Goal: Obtain resource: Download file/media

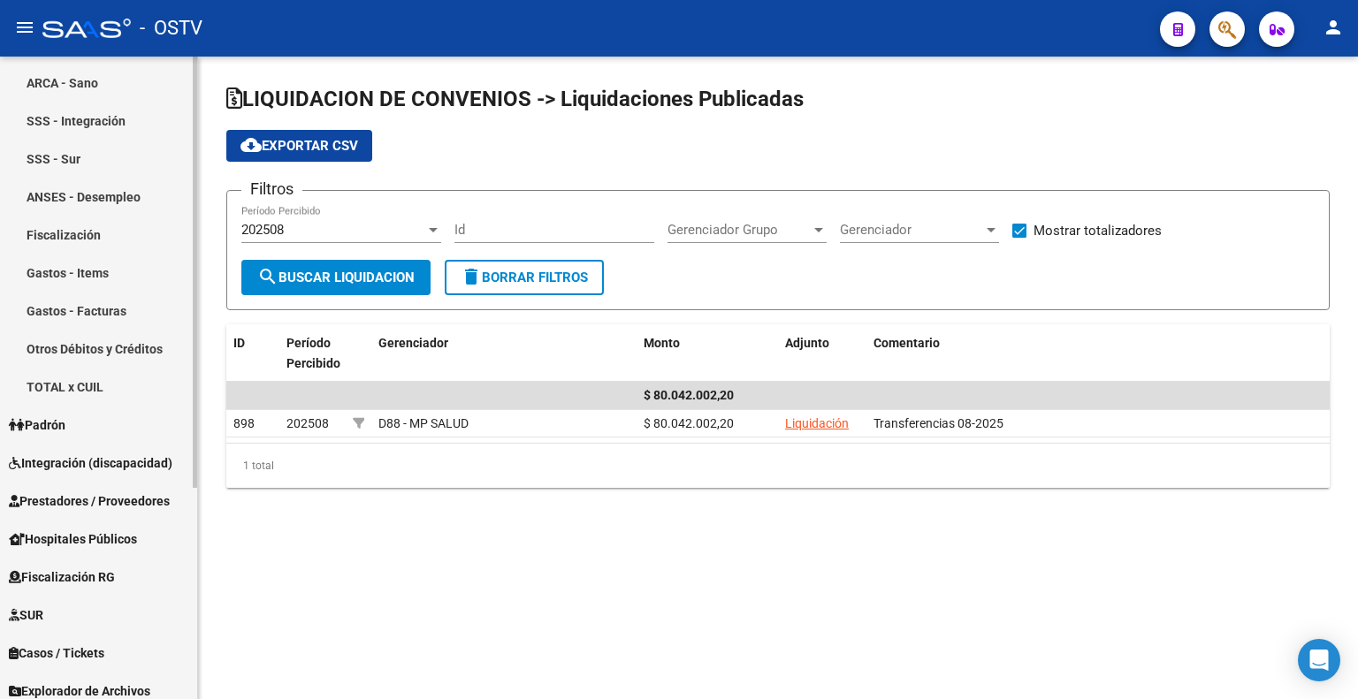
scroll to position [315, 0]
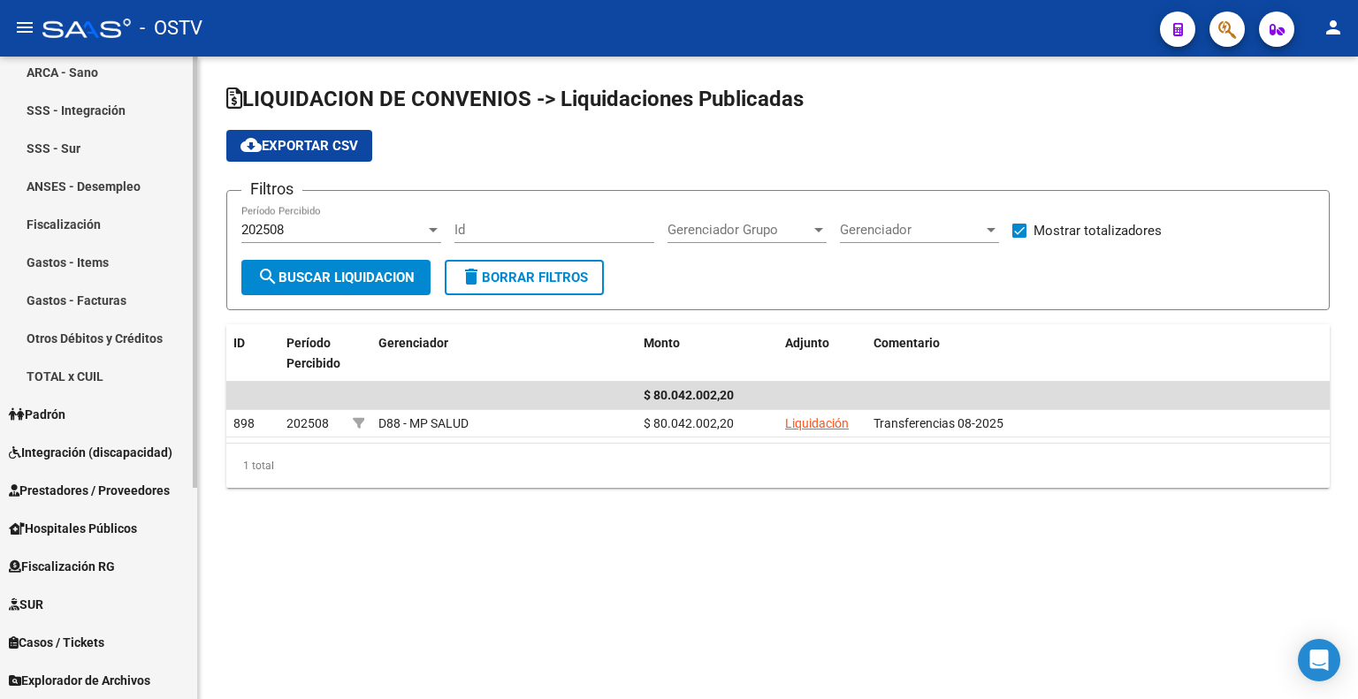
click at [118, 680] on span "Explorador de Archivos" at bounding box center [79, 680] width 141 height 19
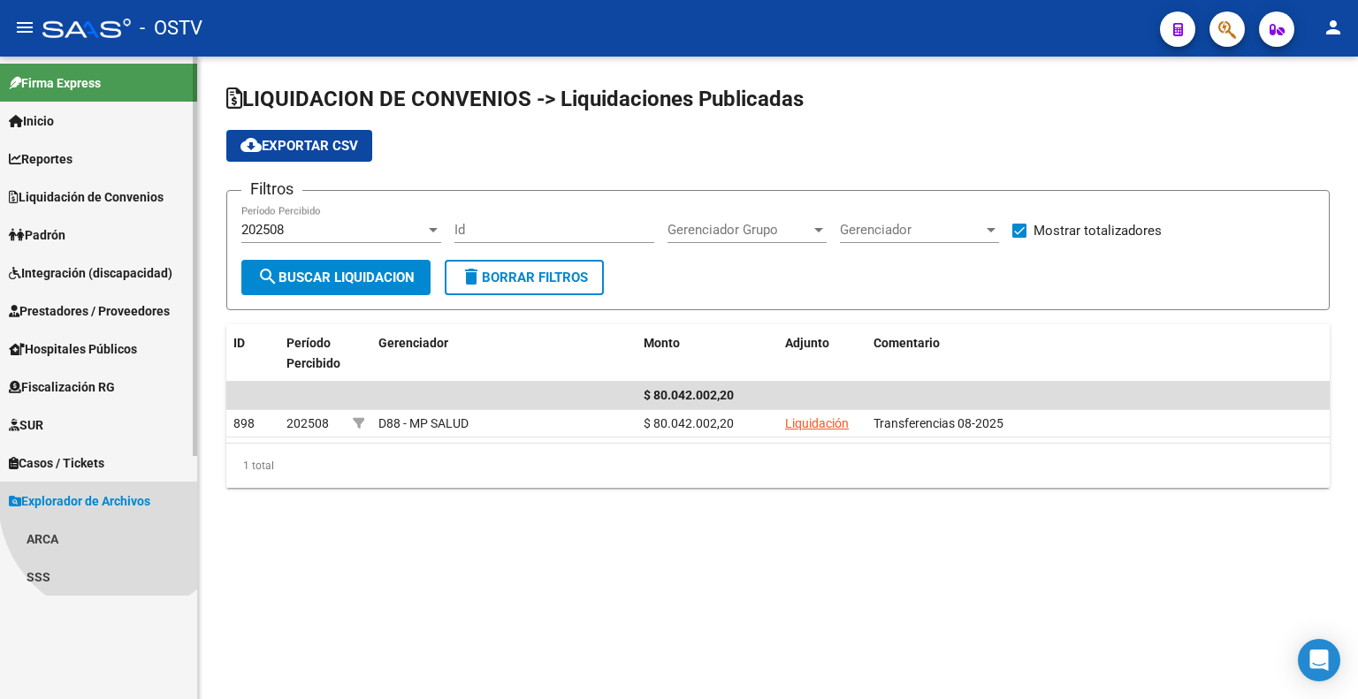
scroll to position [0, 0]
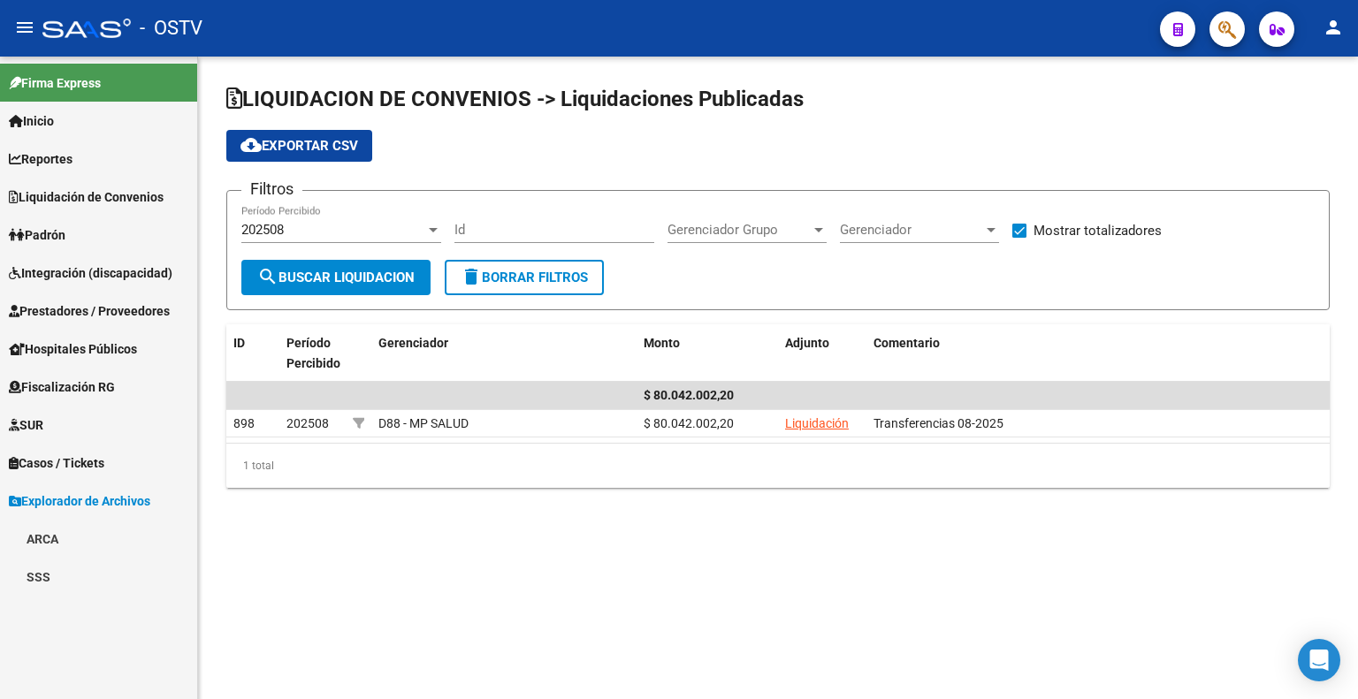
click at [67, 534] on link "ARCA" at bounding box center [98, 539] width 197 height 38
click at [80, 618] on link "Transferencias Detalles" at bounding box center [98, 615] width 197 height 38
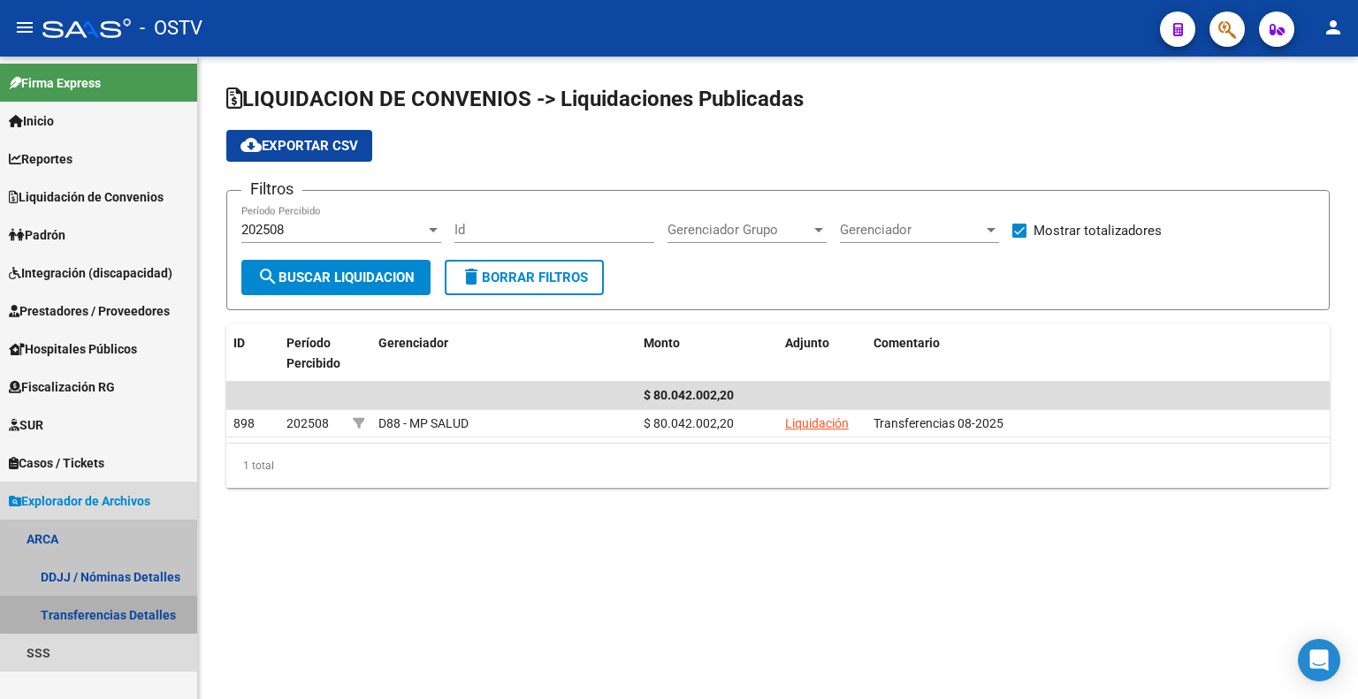
click at [138, 610] on link "Transferencias Detalles" at bounding box center [98, 615] width 197 height 38
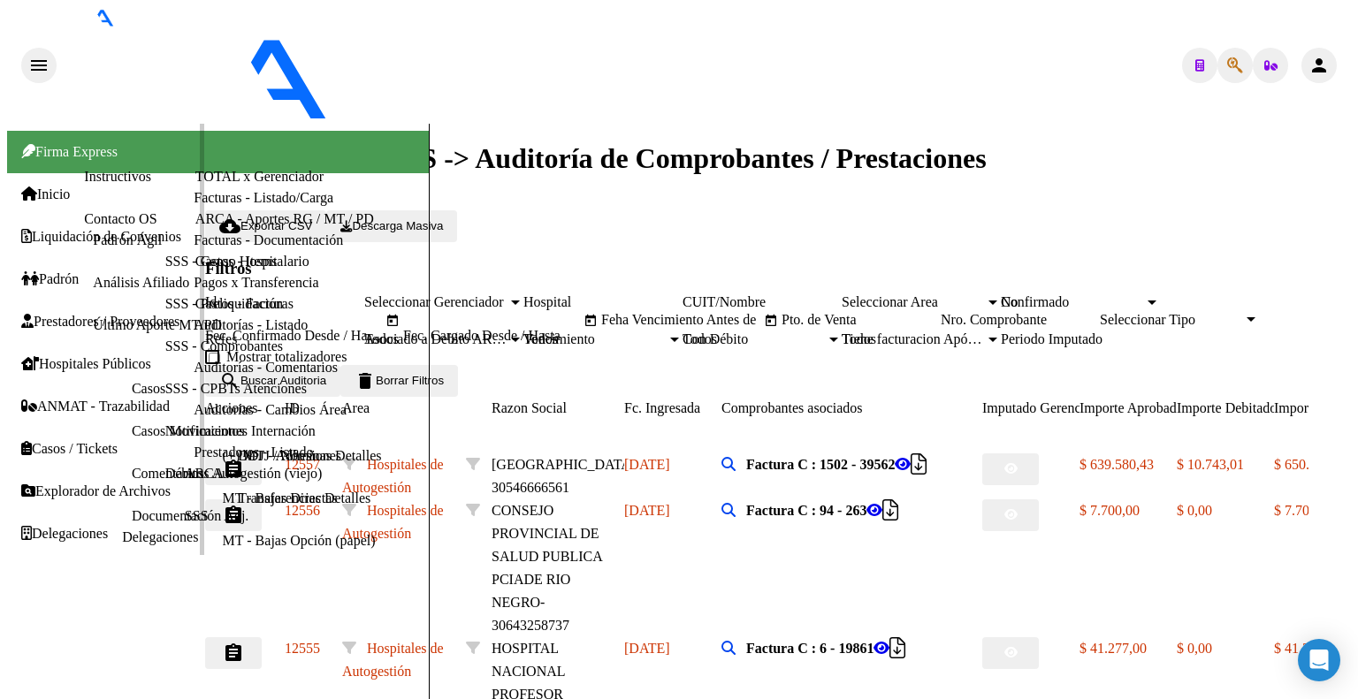
scroll to position [11, 0]
click at [121, 499] on span "Explorador de Archivos" at bounding box center [95, 491] width 149 height 16
click at [185, 466] on link "ARCA" at bounding box center [204, 473] width 39 height 15
click at [238, 505] on link "Transferencias Detalles" at bounding box center [304, 499] width 133 height 16
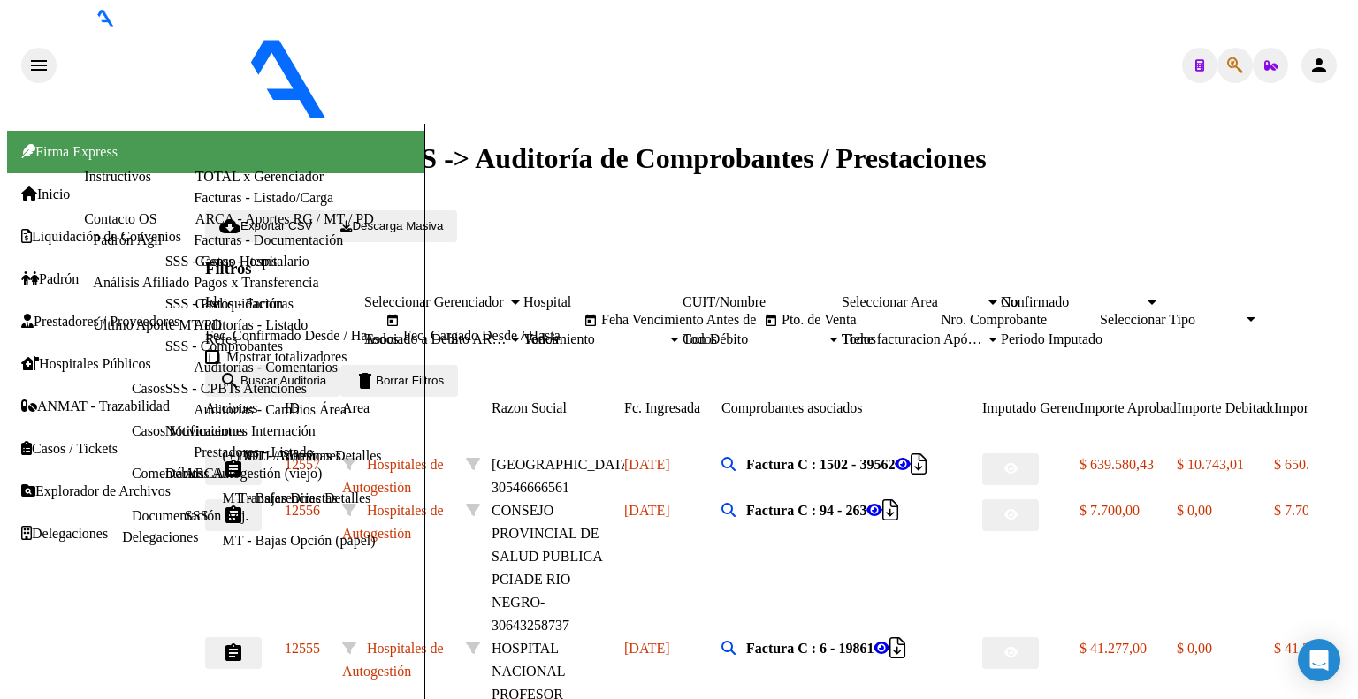
click at [238, 501] on link "Transferencias Detalles" at bounding box center [304, 499] width 133 height 16
drag, startPoint x: 133, startPoint y: 499, endPoint x: 145, endPoint y: 480, distance: 22.6
click at [238, 498] on link "Transferencias Detalles" at bounding box center [304, 499] width 133 height 16
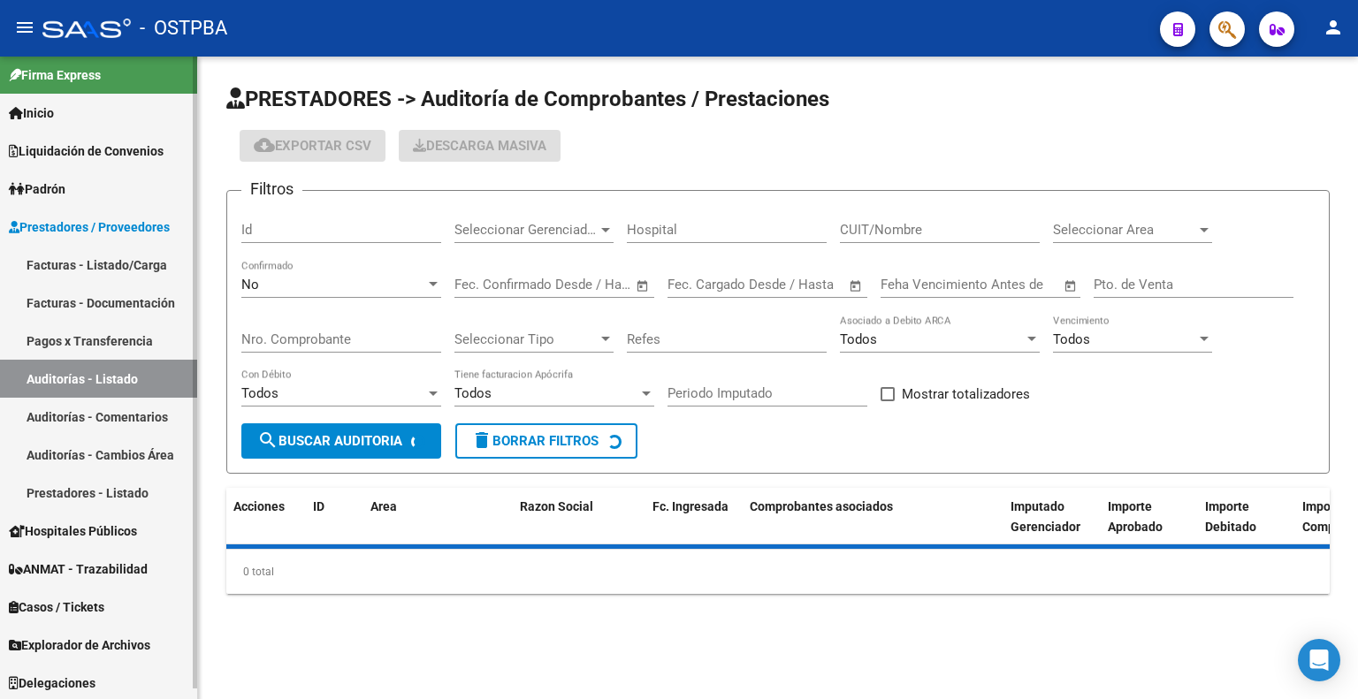
scroll to position [11, 0]
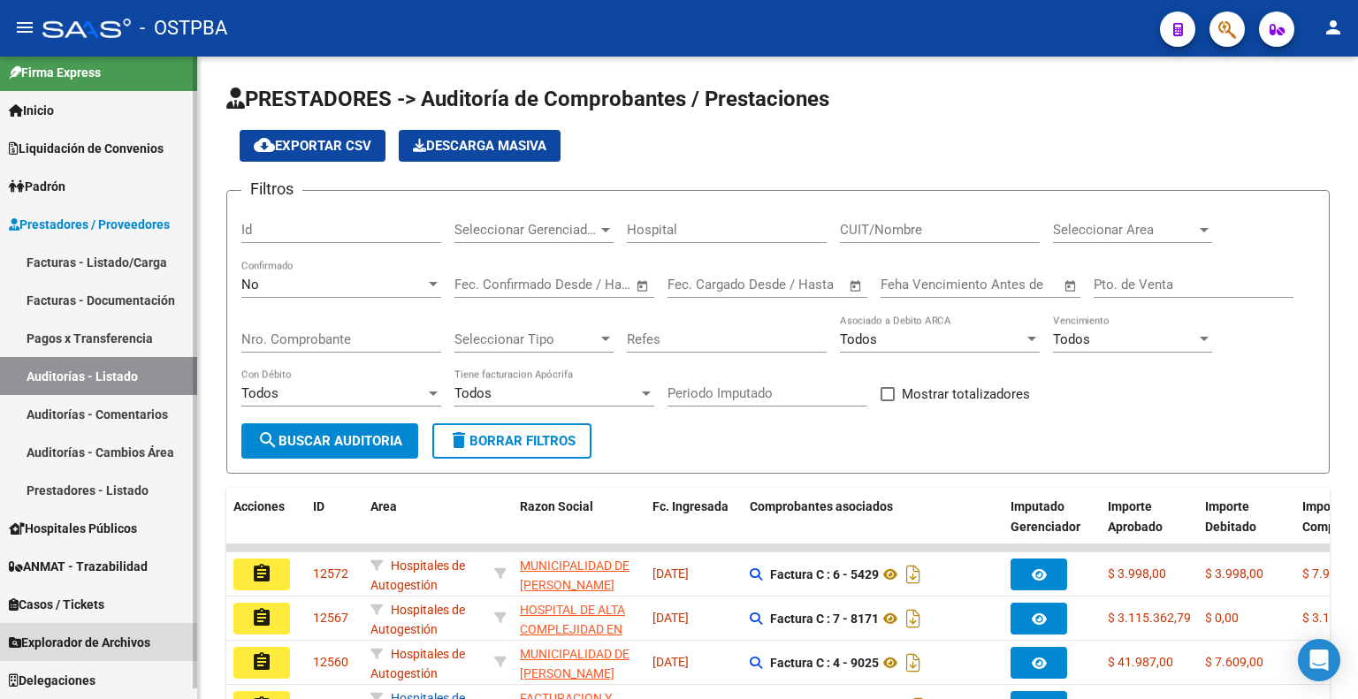
click at [127, 643] on span "Explorador de Archivos" at bounding box center [79, 642] width 141 height 19
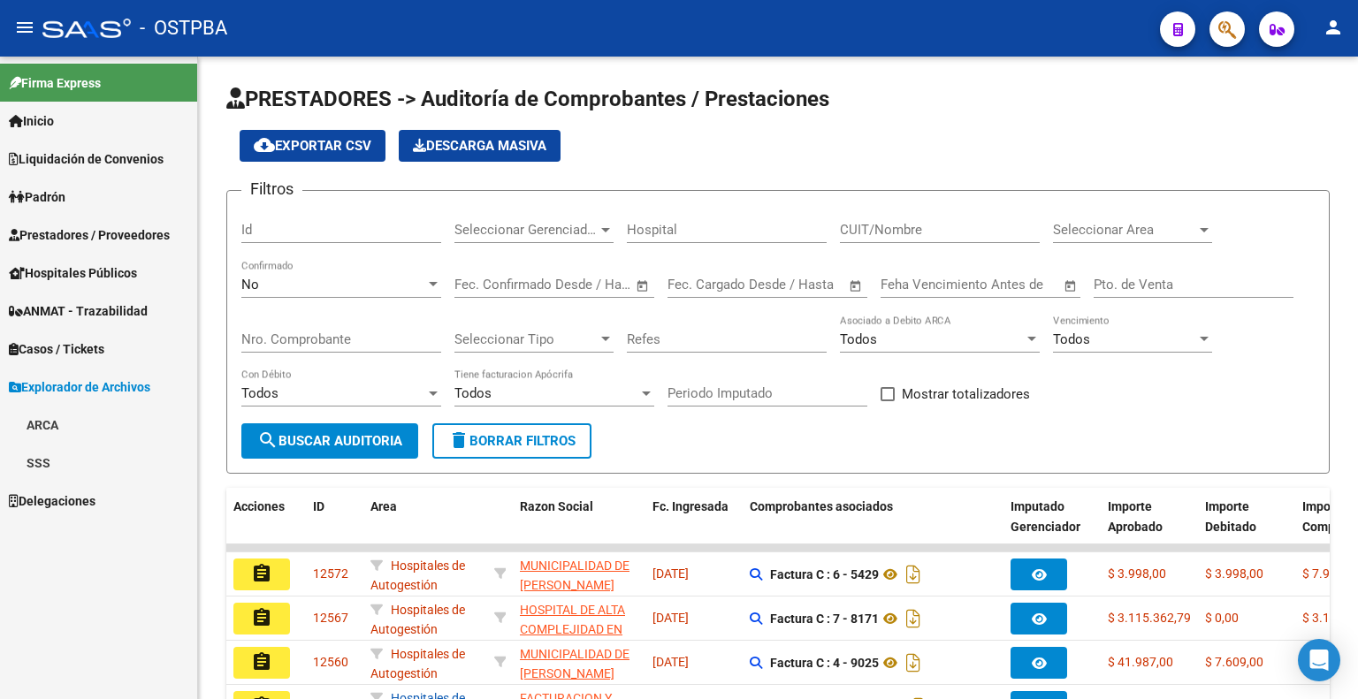
scroll to position [0, 0]
click at [56, 426] on link "ARCA" at bounding box center [98, 425] width 197 height 38
click at [109, 501] on link "Transferencias Detalles" at bounding box center [98, 501] width 197 height 38
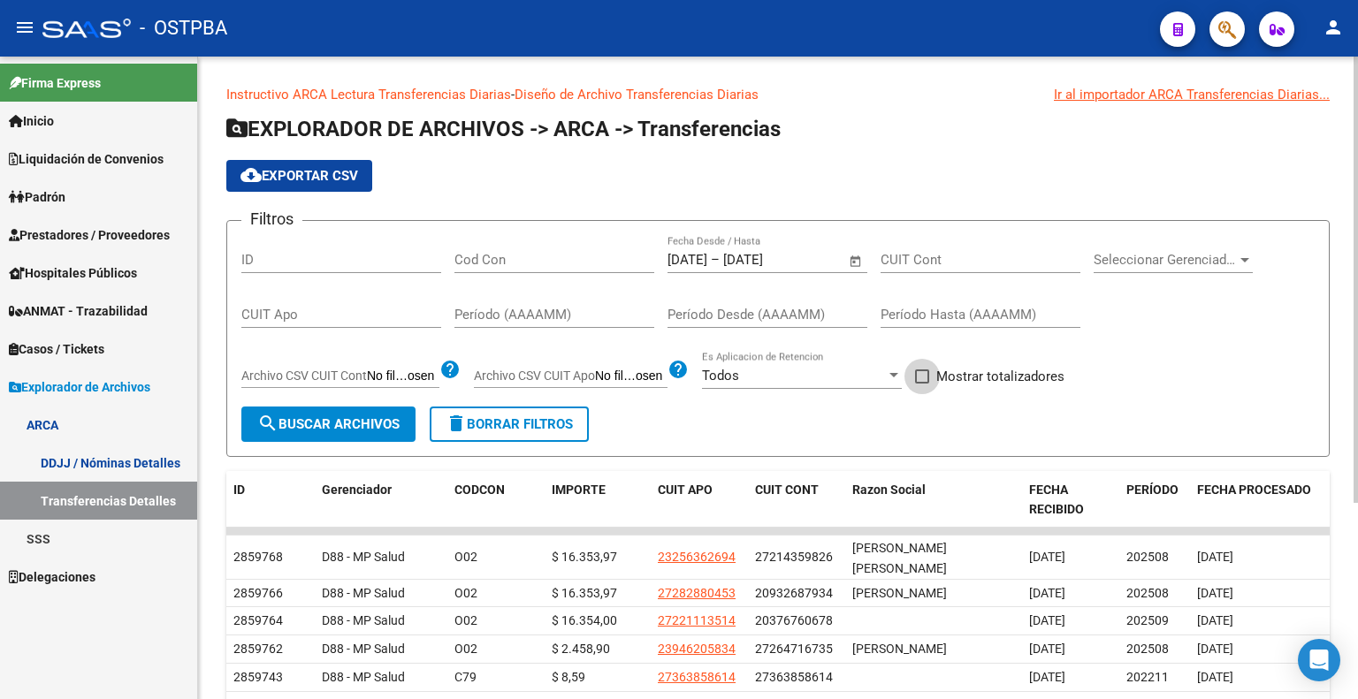
click at [922, 373] on span at bounding box center [922, 376] width 14 height 14
click at [922, 384] on input "Mostrar totalizadores" at bounding box center [921, 384] width 1 height 1
checkbox input "true"
click at [300, 416] on span "search Buscar Archivos" at bounding box center [328, 424] width 142 height 16
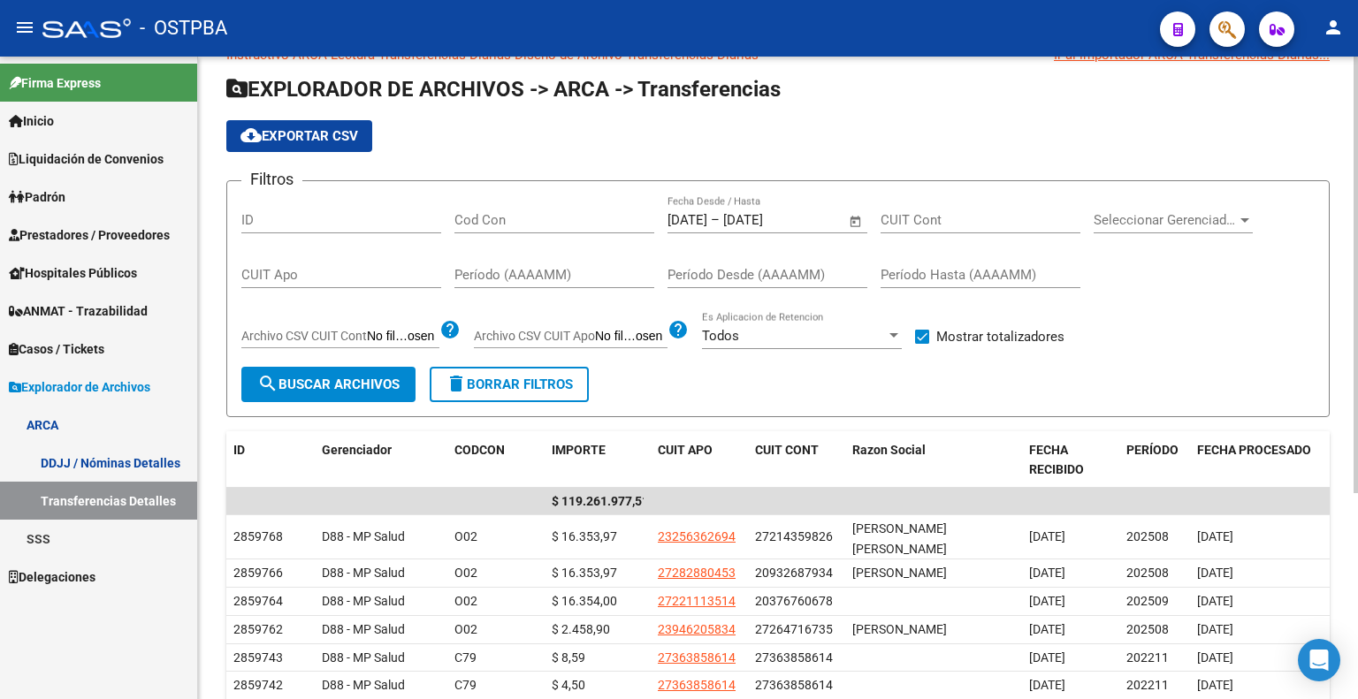
scroll to position [36, 0]
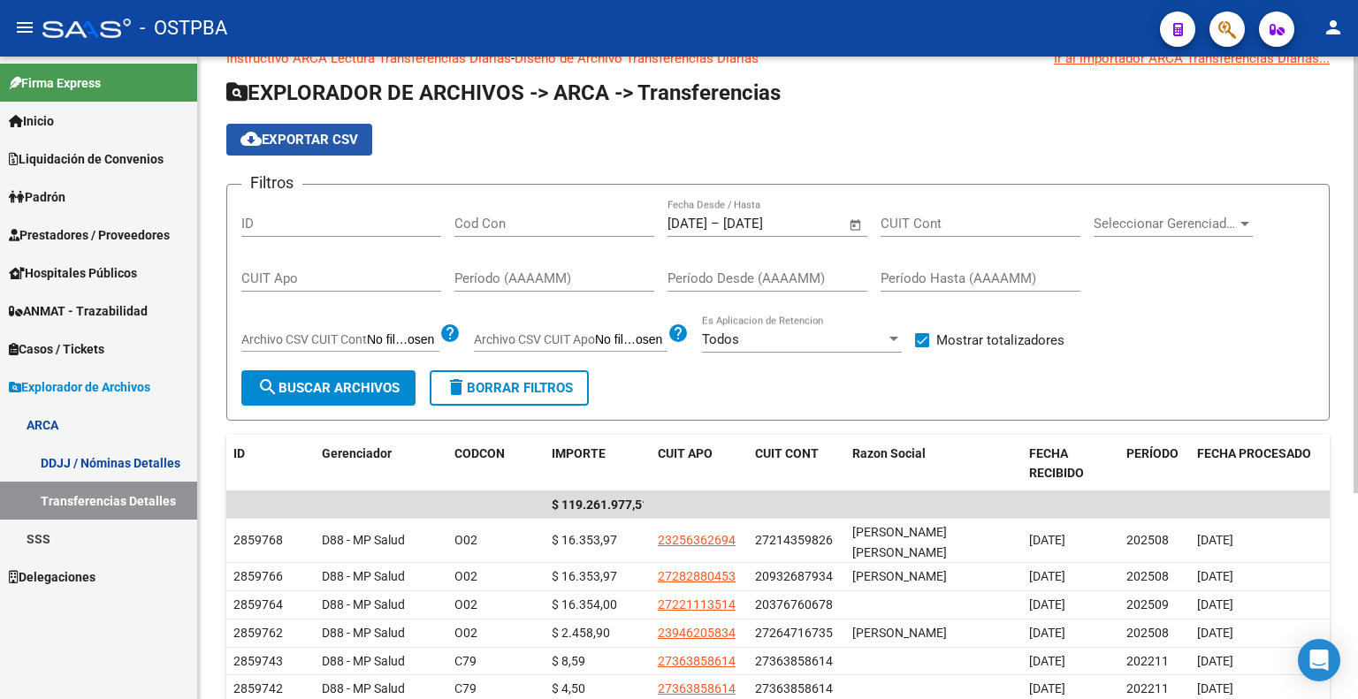
click at [336, 134] on span "cloud_download Exportar CSV" at bounding box center [299, 140] width 118 height 16
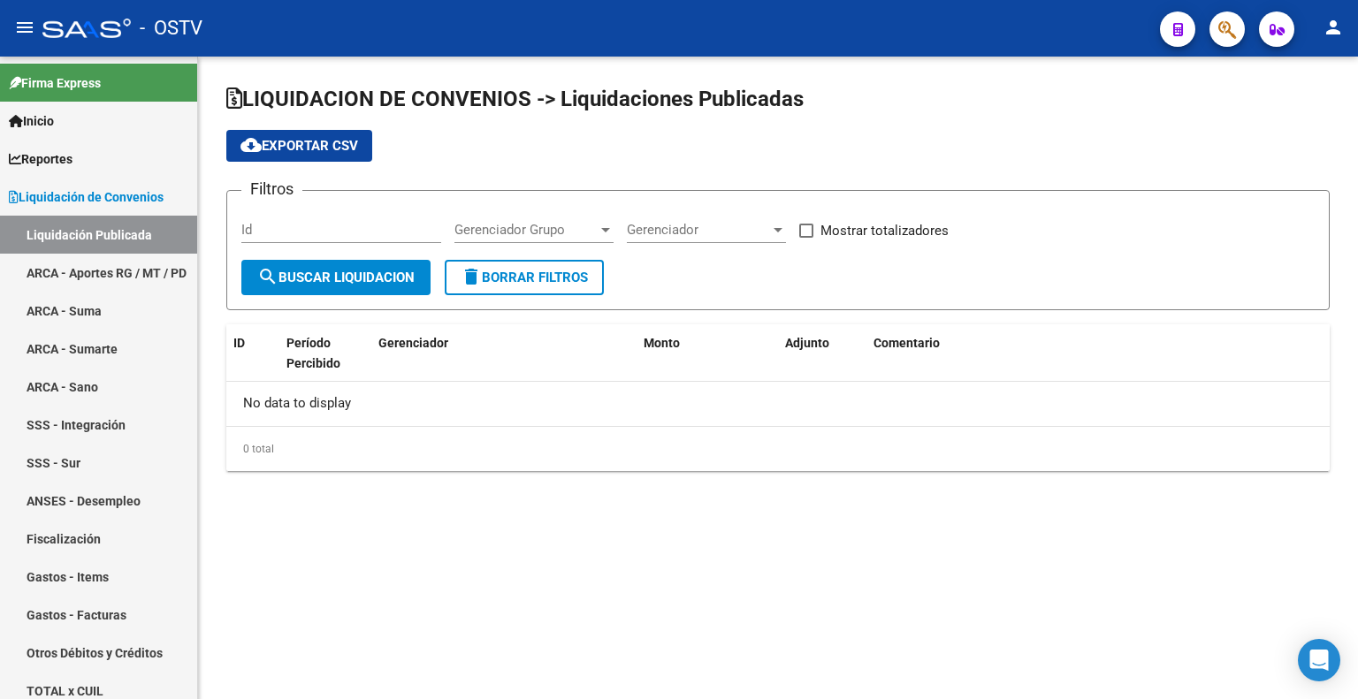
checkbox input "true"
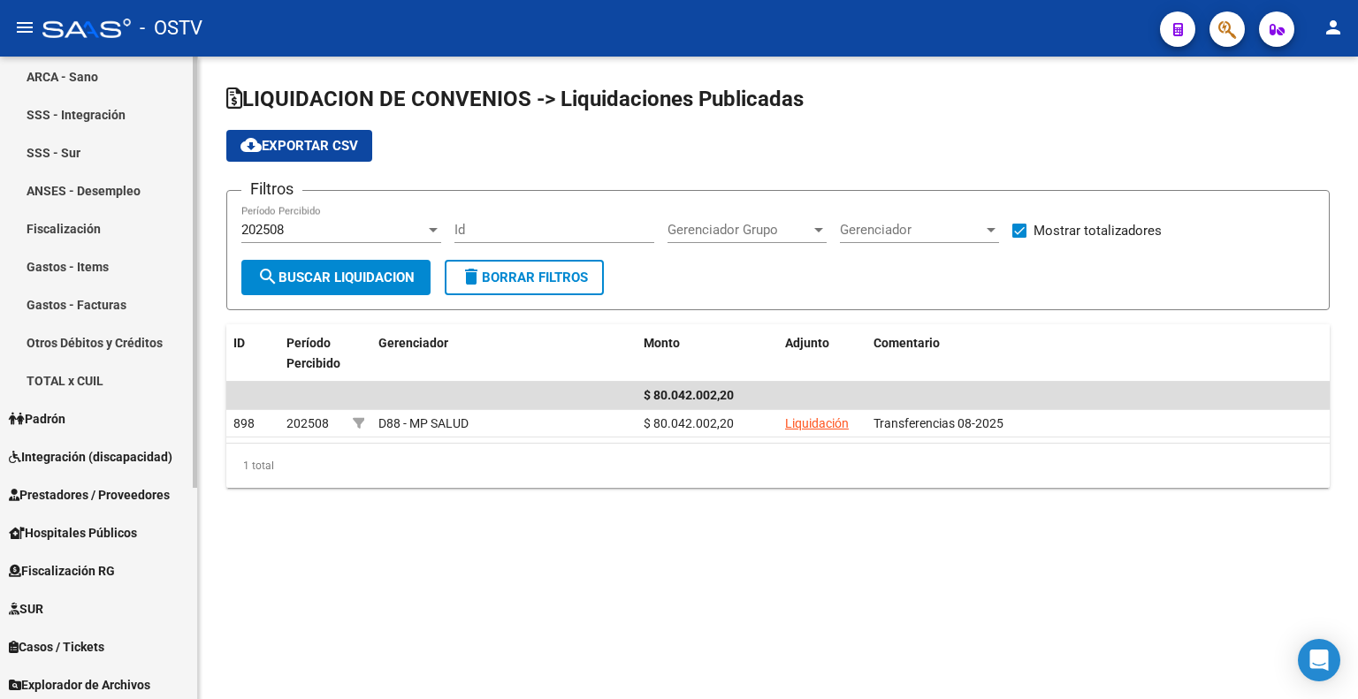
scroll to position [315, 0]
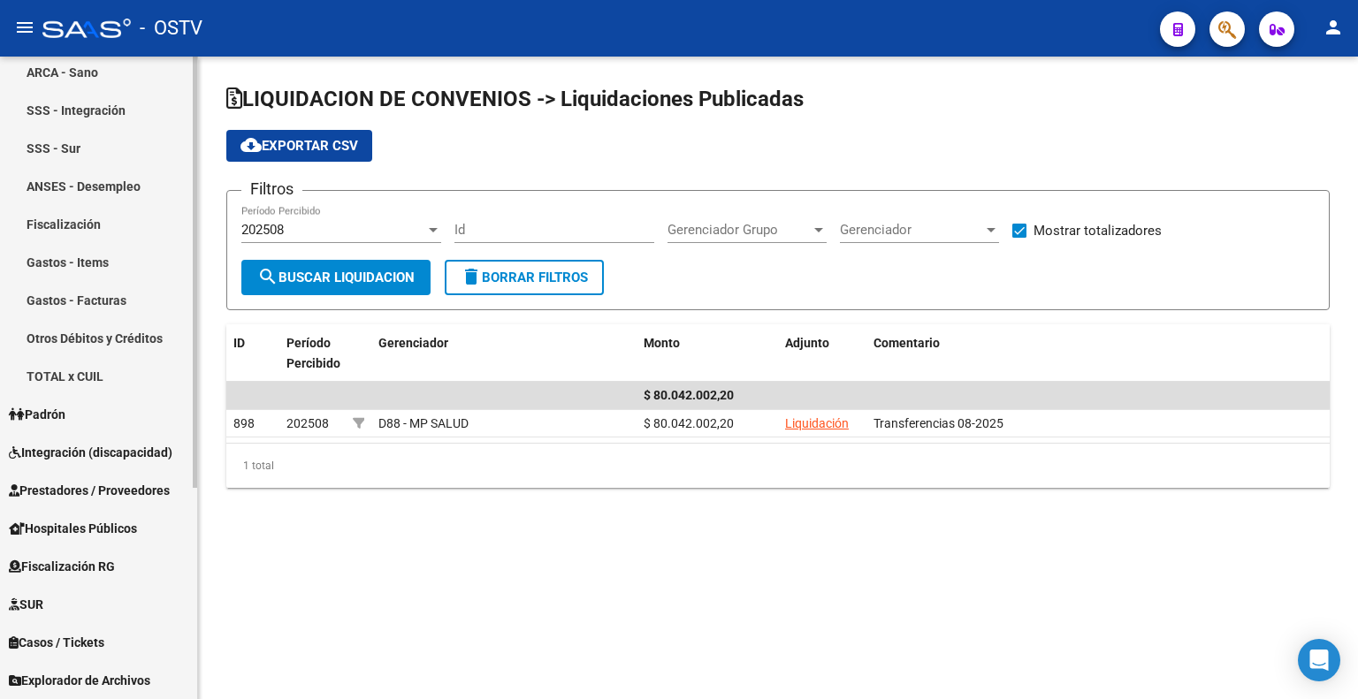
click at [99, 688] on span "Explorador de Archivos" at bounding box center [79, 680] width 141 height 19
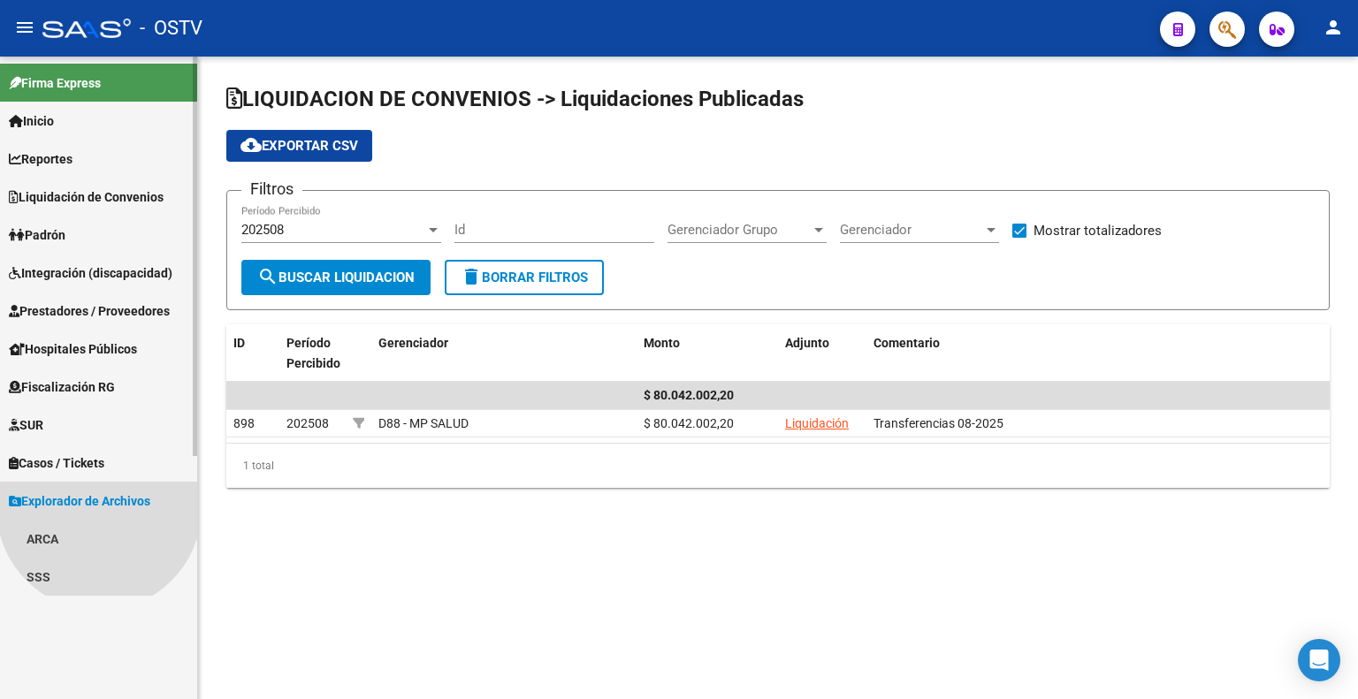
scroll to position [0, 0]
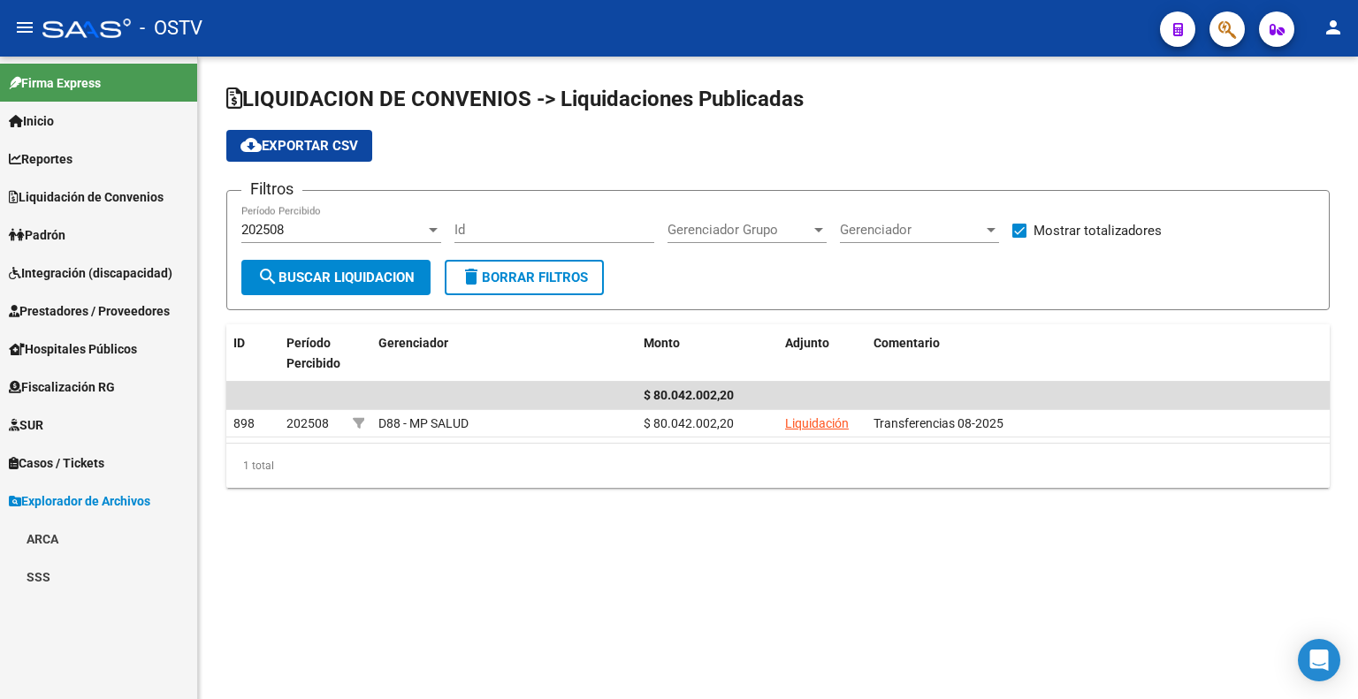
click at [79, 544] on link "ARCA" at bounding box center [98, 539] width 197 height 38
click at [106, 616] on link "Transferencias Detalles" at bounding box center [98, 615] width 197 height 38
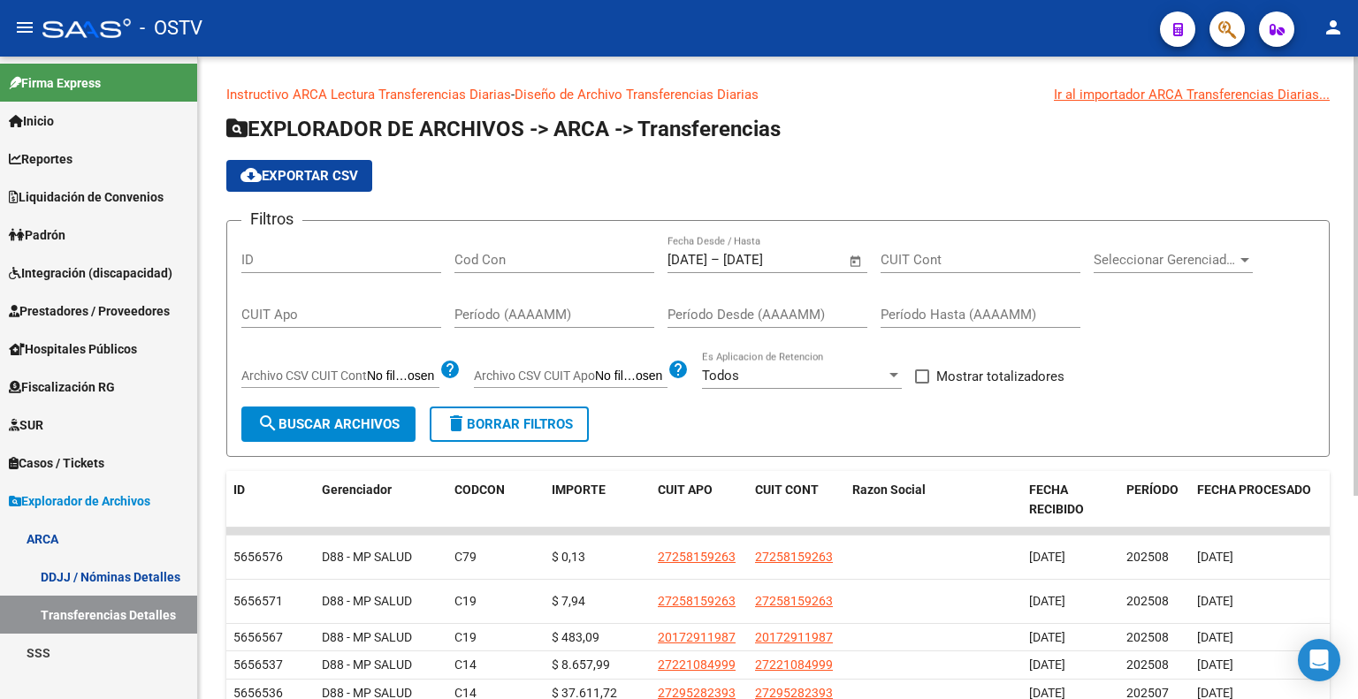
click at [924, 375] on span at bounding box center [922, 376] width 14 height 14
click at [922, 384] on input "Mostrar totalizadores" at bounding box center [921, 384] width 1 height 1
checkbox input "true"
click at [364, 422] on span "search Buscar Archivos" at bounding box center [328, 424] width 142 height 16
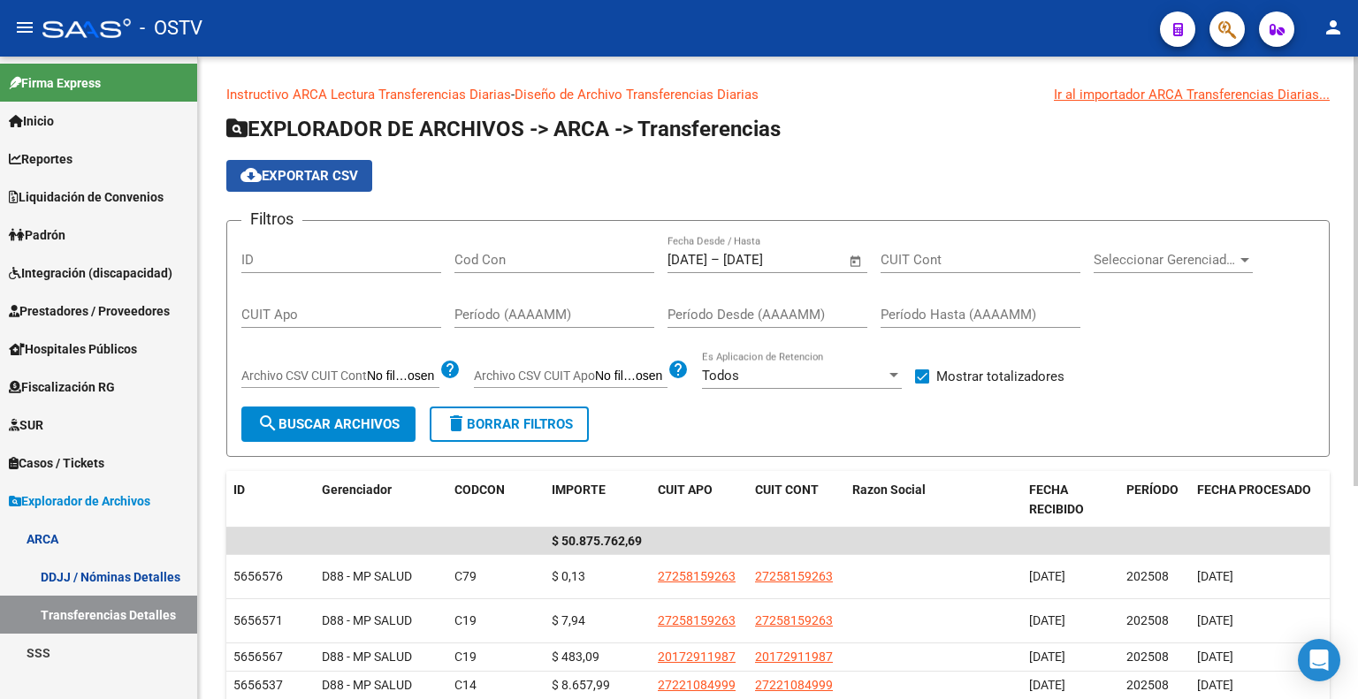
click at [338, 183] on span "cloud_download Exportar CSV" at bounding box center [299, 176] width 118 height 16
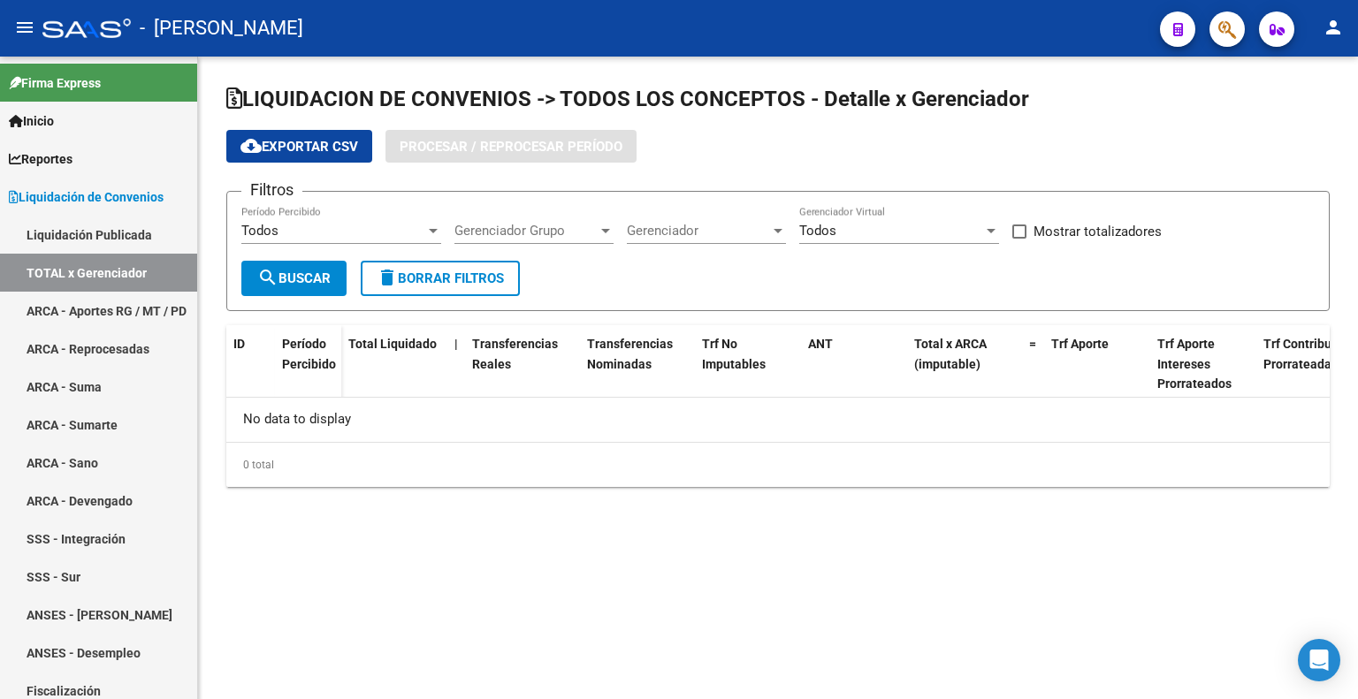
checkbox input "true"
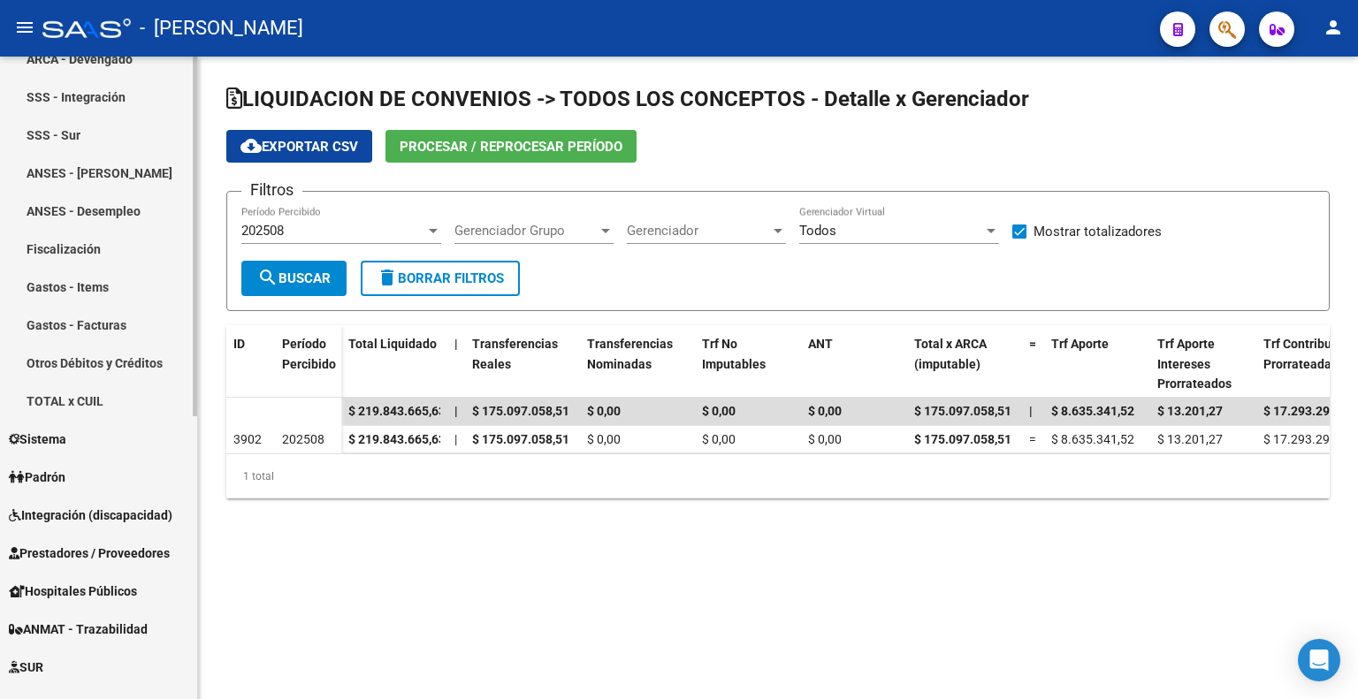
scroll to position [505, 0]
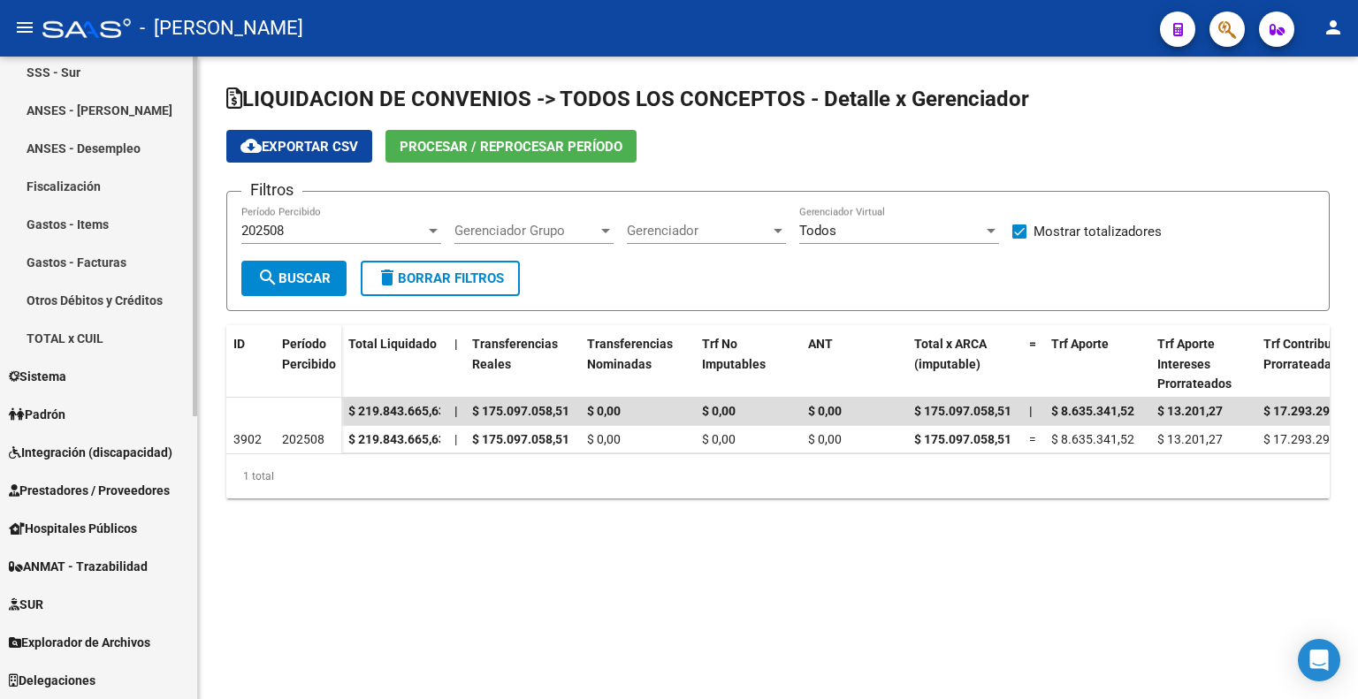
click at [110, 643] on span "Explorador de Archivos" at bounding box center [79, 642] width 141 height 19
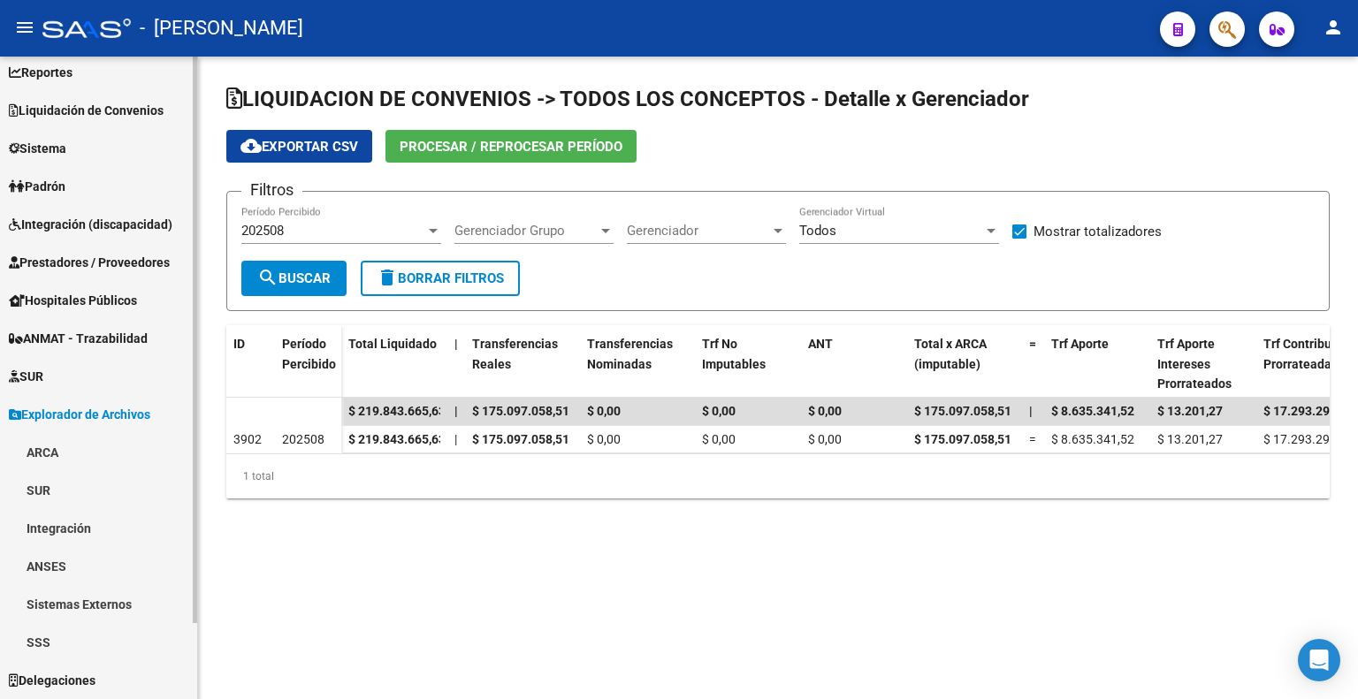
scroll to position [86, 0]
click at [64, 454] on link "ARCA" at bounding box center [98, 453] width 197 height 38
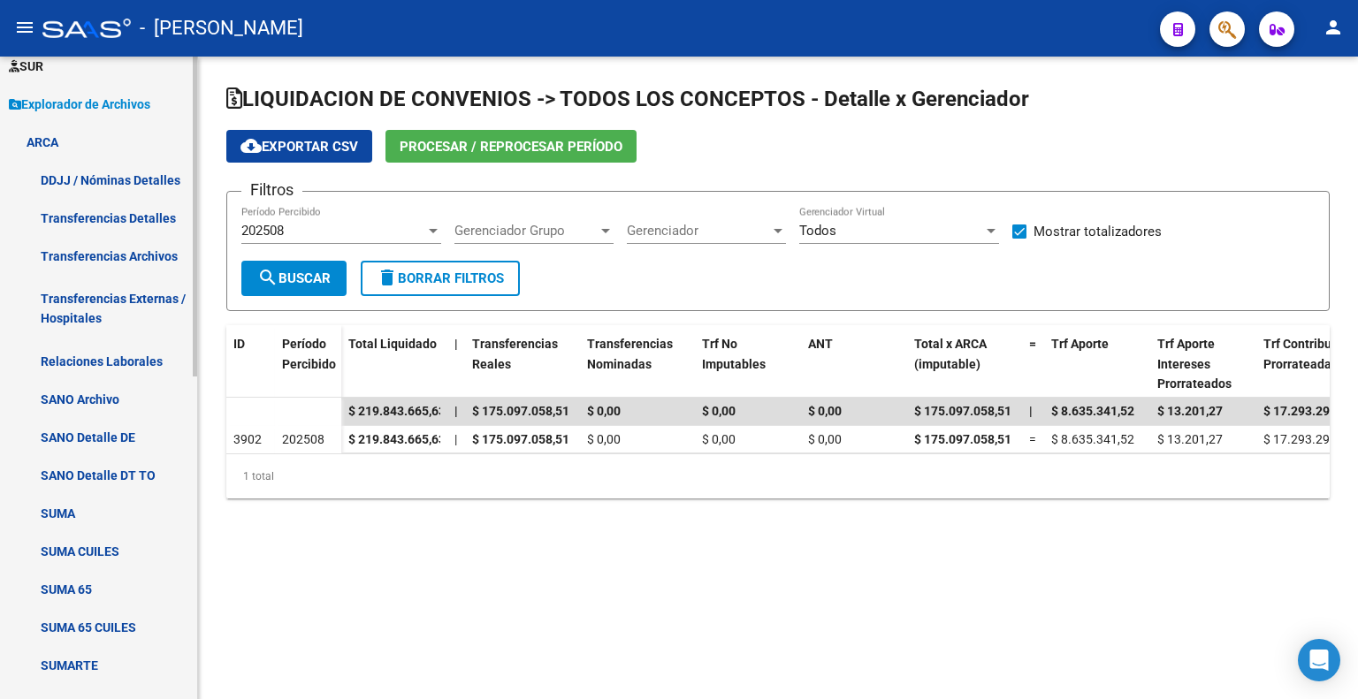
scroll to position [293, 0]
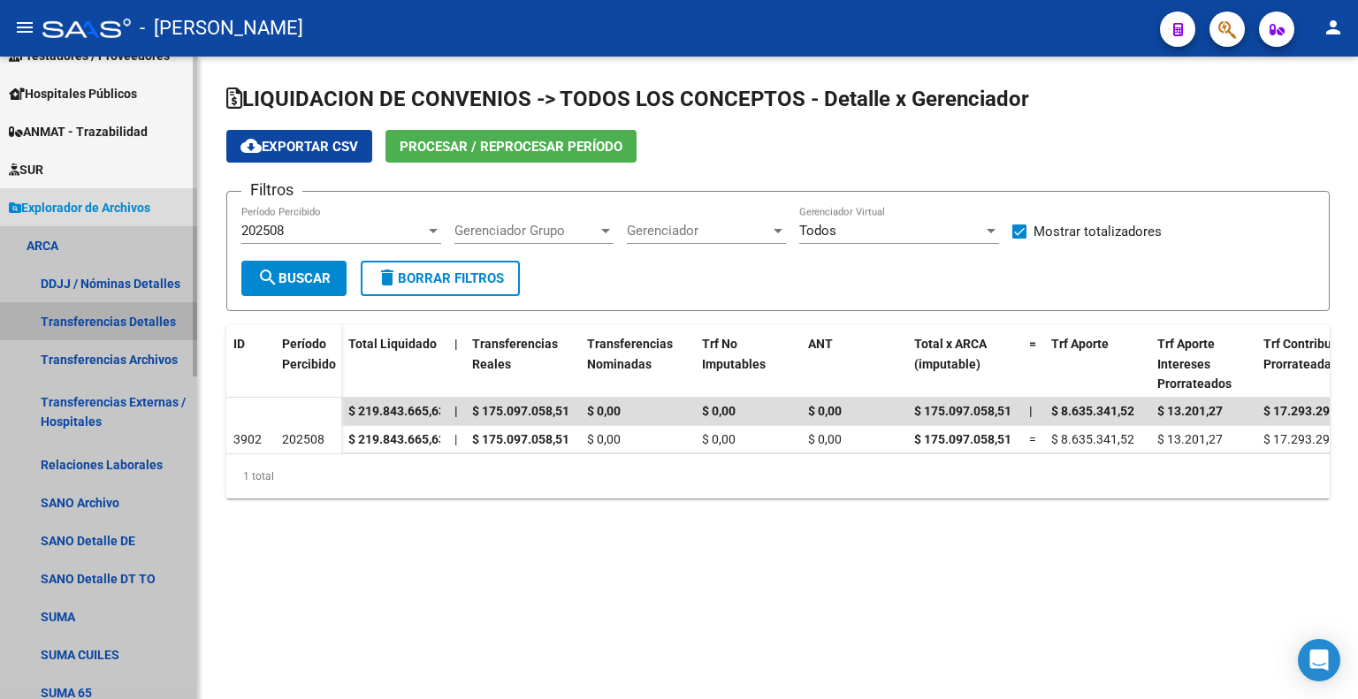
click at [144, 314] on link "Transferencias Detalles" at bounding box center [98, 321] width 197 height 38
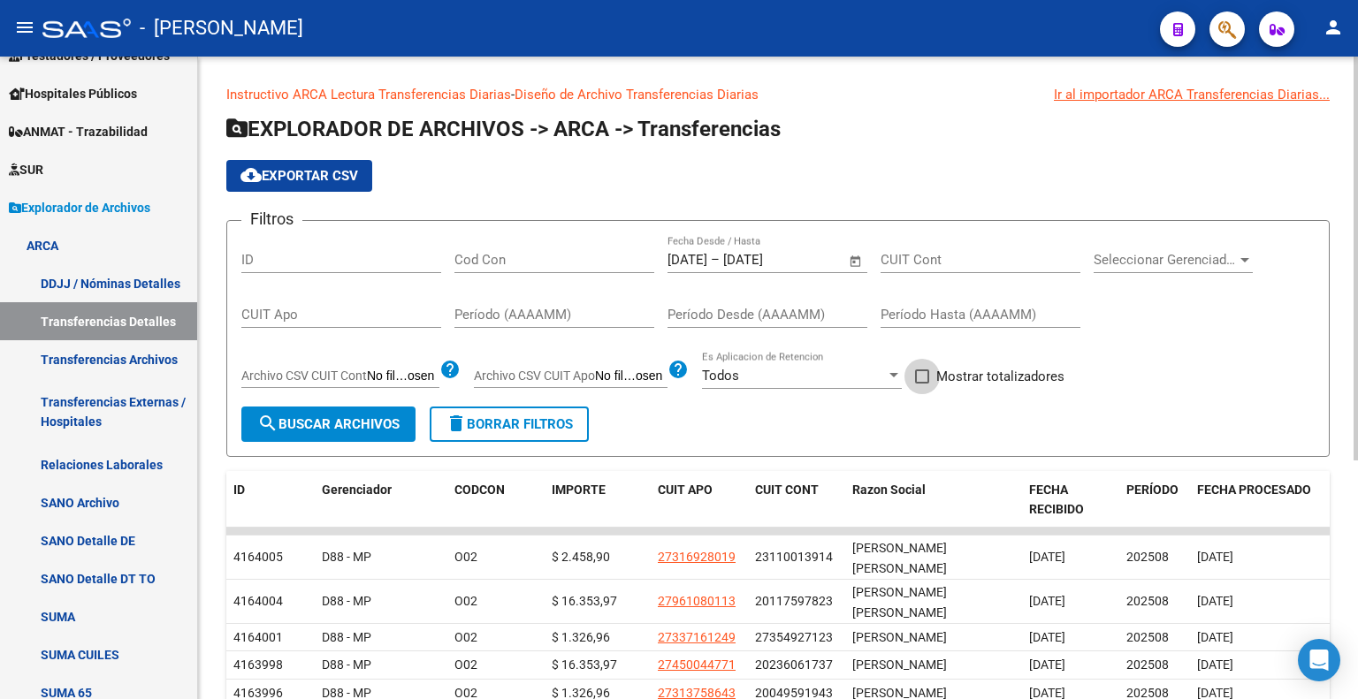
click at [924, 374] on span at bounding box center [922, 376] width 14 height 14
click at [922, 384] on input "Mostrar totalizadores" at bounding box center [921, 384] width 1 height 1
checkbox input "true"
click at [369, 417] on span "search Buscar Archivos" at bounding box center [328, 424] width 142 height 16
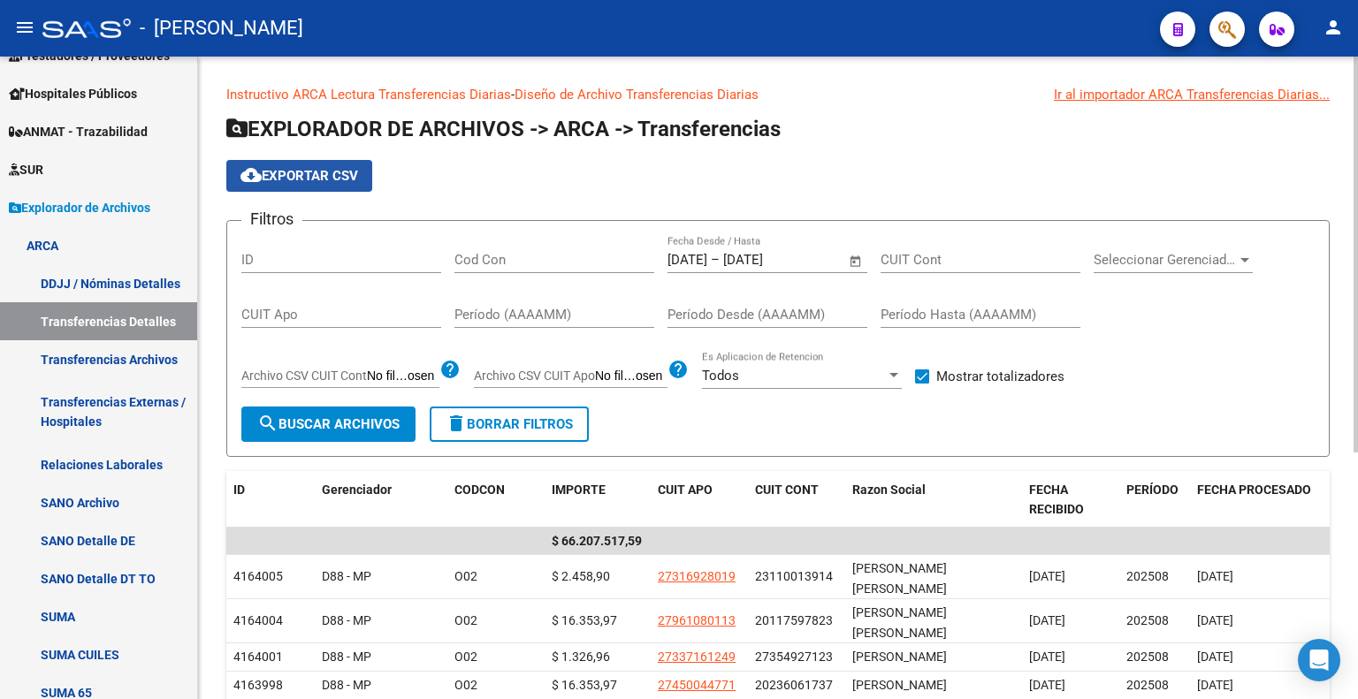
click at [286, 177] on span "cloud_download Exportar CSV" at bounding box center [299, 176] width 118 height 16
